Goal: Task Accomplishment & Management: Use online tool/utility

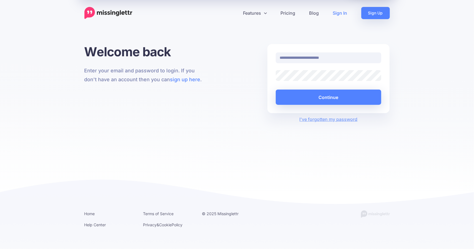
click at [276, 81] on div at bounding box center [276, 81] width 0 height 0
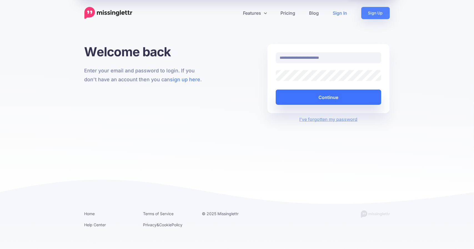
click at [323, 97] on button "Continue" at bounding box center [329, 97] width 106 height 15
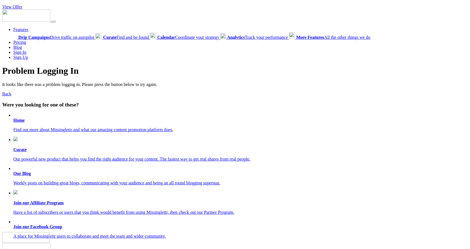
click at [21, 121] on b "Home" at bounding box center [18, 120] width 11 height 5
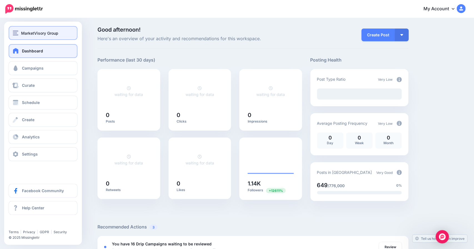
click at [41, 37] on button "MarketVisory Group" at bounding box center [43, 33] width 69 height 14
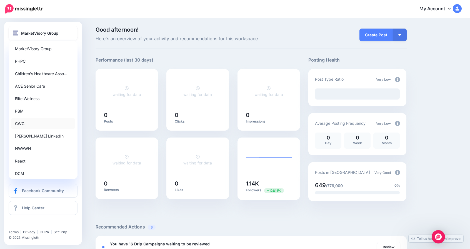
scroll to position [55, 0]
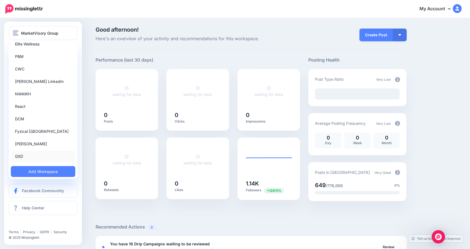
click at [19, 157] on link "GSD" at bounding box center [43, 156] width 64 height 11
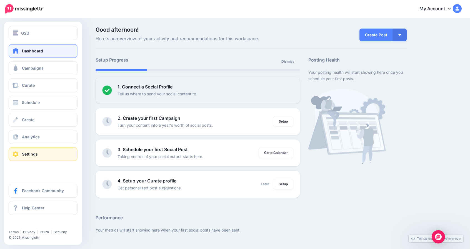
click at [31, 156] on span "Settings" at bounding box center [30, 154] width 16 height 5
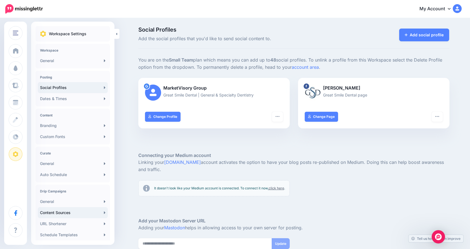
click at [61, 213] on link "Content Sources" at bounding box center [73, 212] width 70 height 11
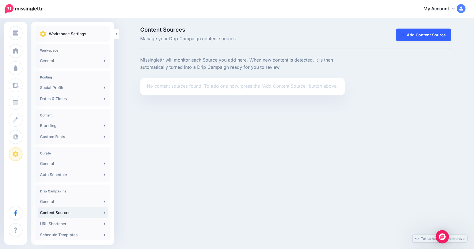
click at [415, 32] on link "Add Content Source" at bounding box center [423, 35] width 55 height 13
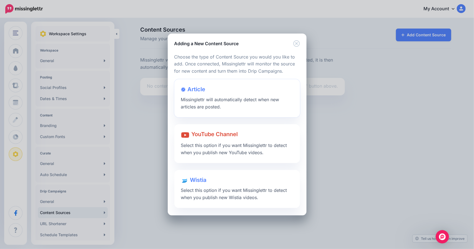
click at [210, 97] on span "Missinglettr will automatically detect when new articles are posted." at bounding box center [230, 103] width 98 height 13
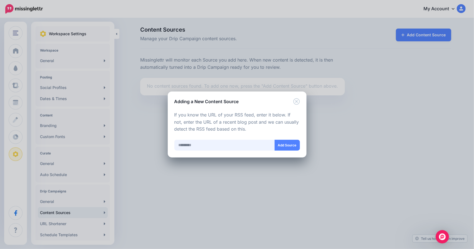
click at [195, 147] on input "text" at bounding box center [224, 145] width 101 height 11
paste input "**********"
type input "**********"
click at [282, 147] on button "Add Source" at bounding box center [287, 145] width 25 height 11
